Goal: Information Seeking & Learning: Learn about a topic

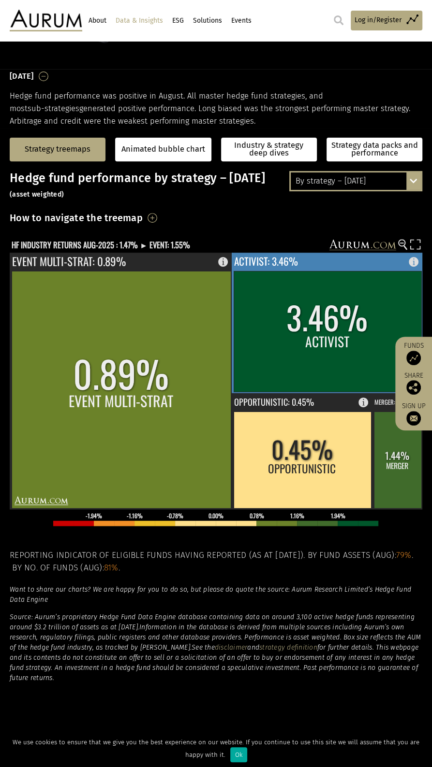
scroll to position [97, 0]
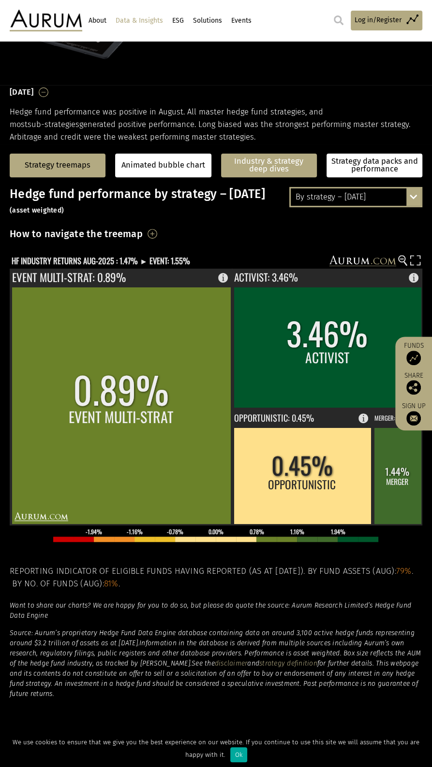
click at [252, 166] on link "Industry & strategy deep dives" at bounding box center [269, 166] width 96 height 24
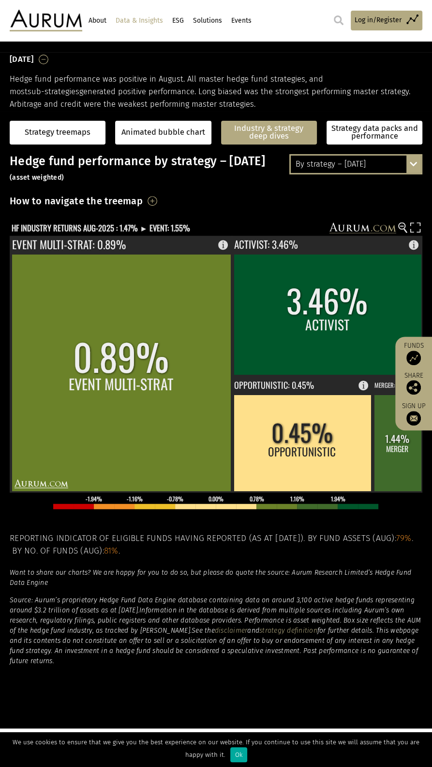
scroll to position [124, 0]
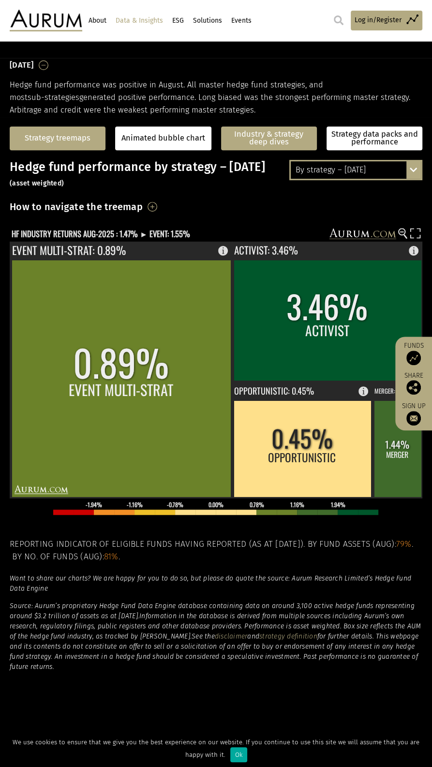
click at [41, 142] on link "Strategy treemaps" at bounding box center [58, 138] width 66 height 8
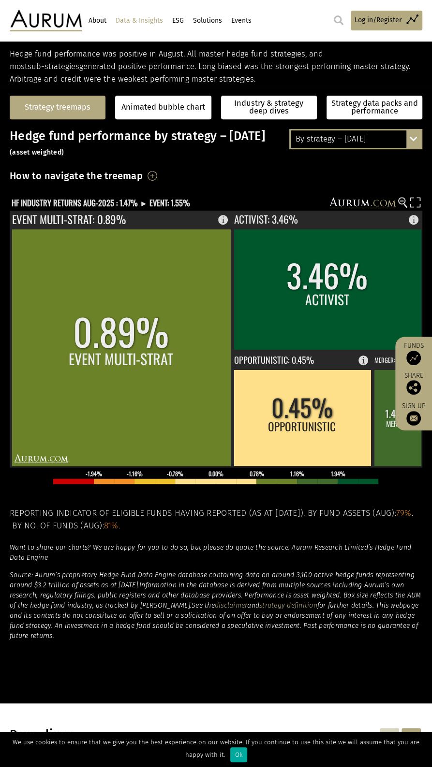
scroll to position [156, 0]
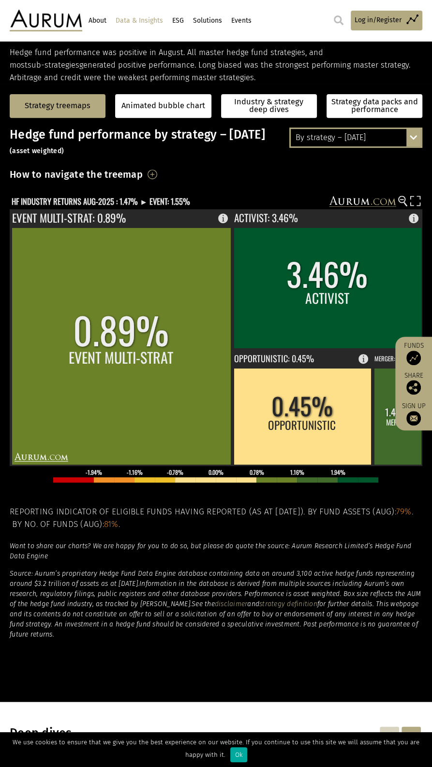
click at [64, 25] on img at bounding box center [46, 21] width 72 height 22
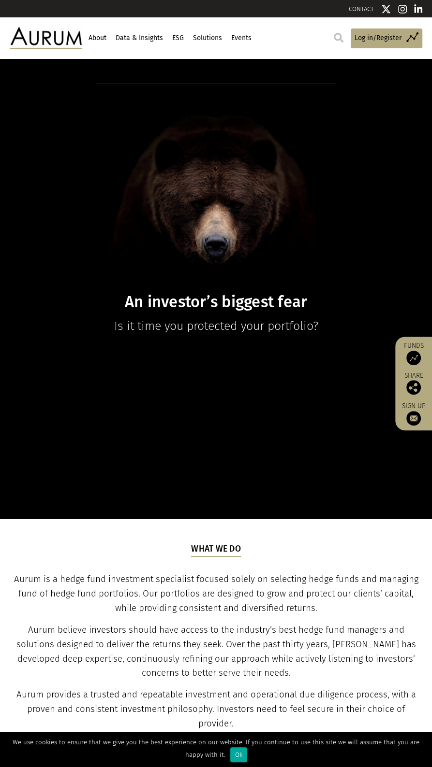
click at [129, 39] on link "Data & Insights" at bounding box center [139, 38] width 50 height 16
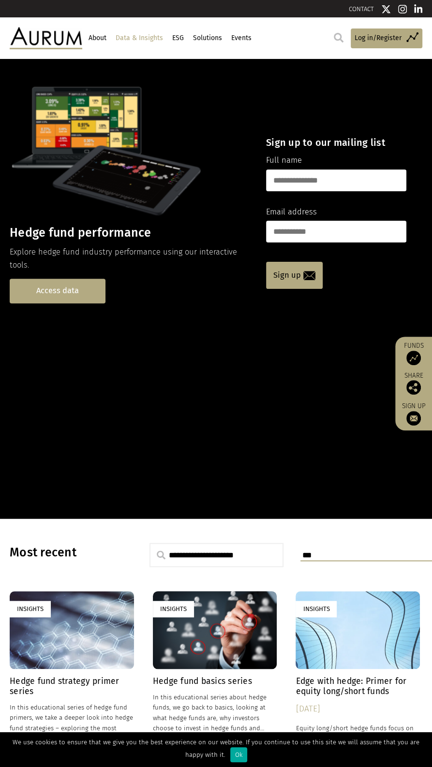
click at [55, 293] on link "Access data" at bounding box center [58, 291] width 96 height 25
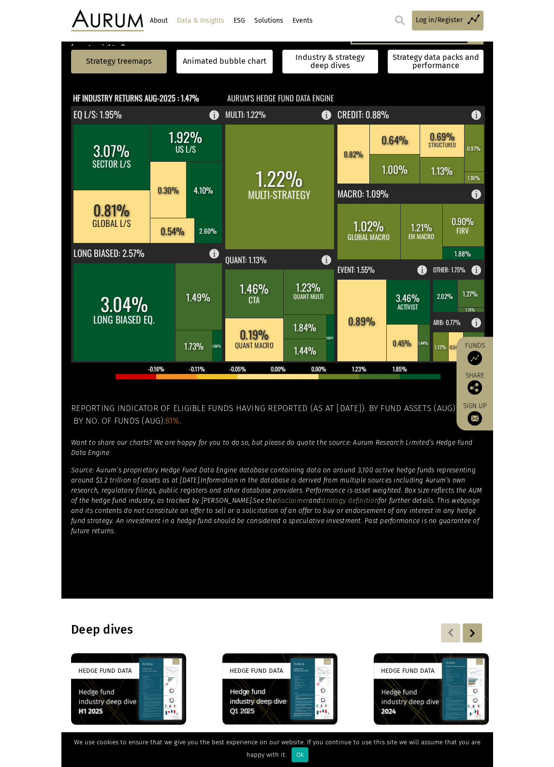
scroll to position [260, 0]
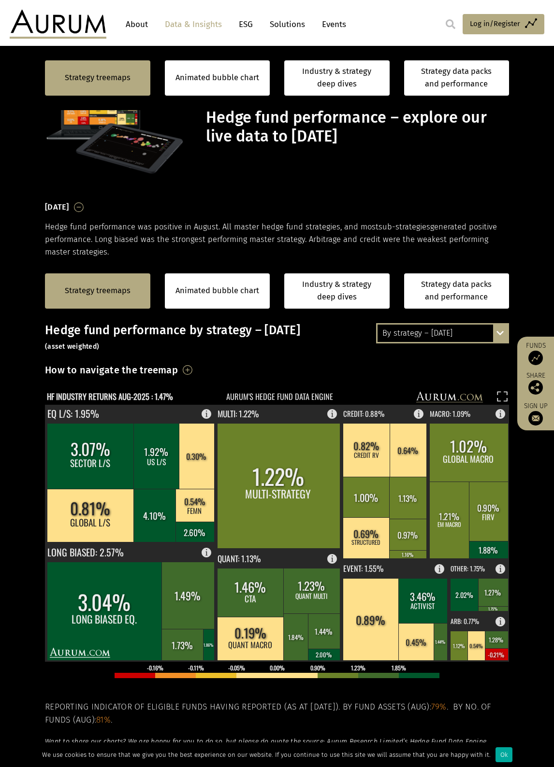
scroll to position [260, 0]
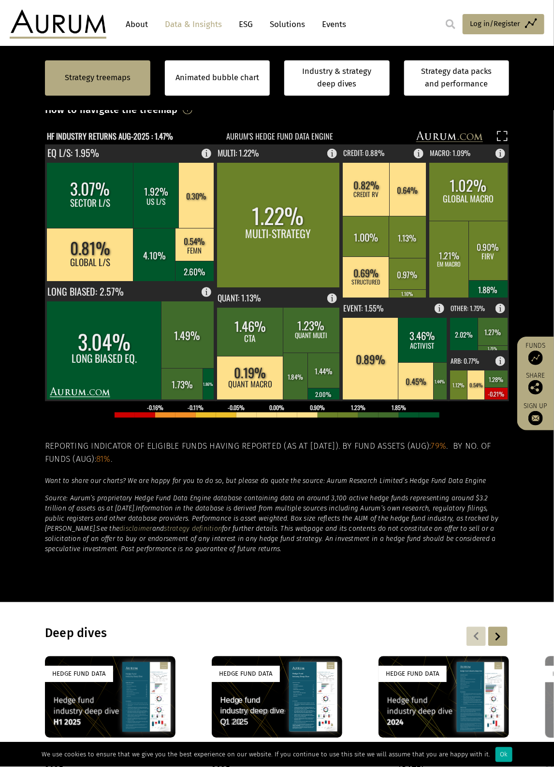
drag, startPoint x: 367, startPoint y: 584, endPoint x: 367, endPoint y: 574, distance: 10.6
click at [367, 584] on section "Strategy treemaps Animated bubble chart Industry & strategy deep dives Strategy…" at bounding box center [277, 301] width 554 height 604
